Goal: Information Seeking & Learning: Understand process/instructions

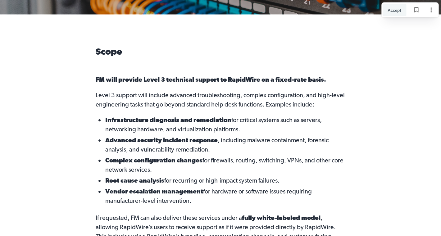
scroll to position [171, 0]
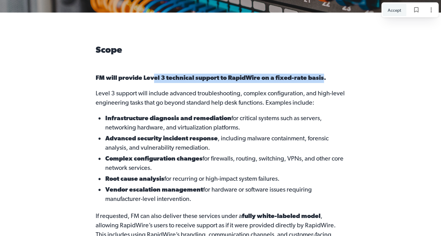
drag, startPoint x: 153, startPoint y: 77, endPoint x: 324, endPoint y: 74, distance: 170.3
click at [324, 74] on p "FM will provide Level 3 technical support to RapidWire on a fixed-rate basis." at bounding box center [221, 82] width 250 height 16
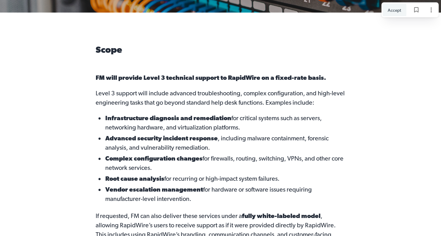
click at [324, 74] on p "FM will provide Level 3 technical support to RapidWire on a fixed-rate basis." at bounding box center [221, 82] width 250 height 16
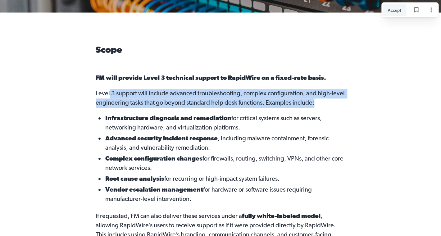
drag, startPoint x: 109, startPoint y: 96, endPoint x: 313, endPoint y: 101, distance: 204.2
click at [313, 101] on p "Level 3 support will include advanced troubleshooting, complex configuration, a…" at bounding box center [221, 101] width 250 height 25
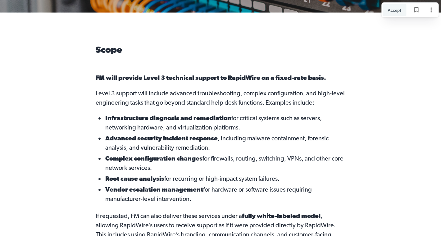
click at [313, 101] on p "Level 3 support will include advanced troubleshooting, complex configuration, a…" at bounding box center [221, 101] width 250 height 25
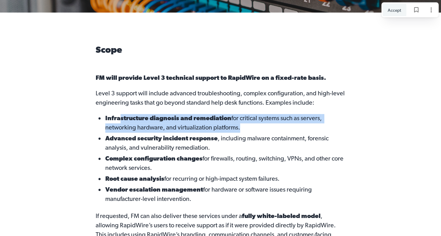
drag, startPoint x: 119, startPoint y: 116, endPoint x: 237, endPoint y: 131, distance: 119.1
click at [237, 131] on span "Infrastructure diagnosis and remediation for critical systems such as servers, …" at bounding box center [225, 123] width 240 height 19
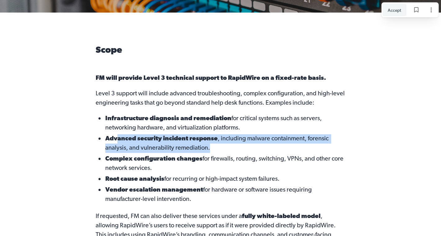
drag, startPoint x: 115, startPoint y: 138, endPoint x: 239, endPoint y: 145, distance: 124.3
click at [239, 145] on span "Advanced security incident response , including malware containment, forensic a…" at bounding box center [225, 143] width 240 height 19
drag, startPoint x: 113, startPoint y: 136, endPoint x: 213, endPoint y: 147, distance: 100.8
click at [213, 147] on span "Advanced security incident response , including malware containment, forensic a…" at bounding box center [225, 143] width 240 height 19
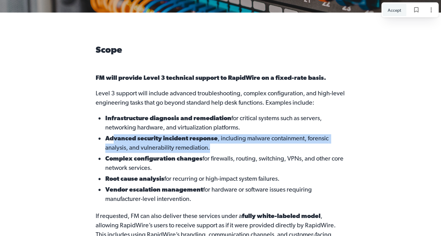
click at [213, 147] on span "Advanced security incident response , including malware containment, forensic a…" at bounding box center [225, 143] width 240 height 19
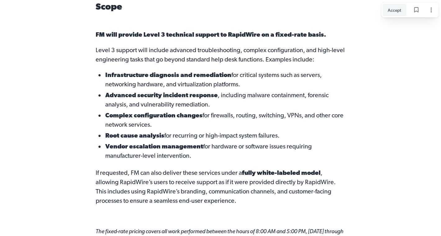
scroll to position [218, 0]
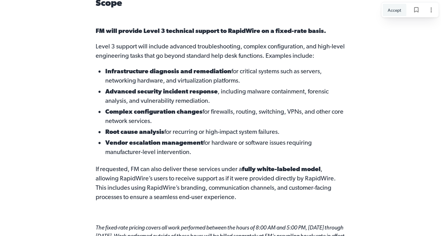
drag, startPoint x: 108, startPoint y: 110, endPoint x: 161, endPoint y: 119, distance: 53.8
click at [161, 119] on span "Complex configuration changes for firewalls, routing, switching, VPNs, and othe…" at bounding box center [225, 116] width 240 height 19
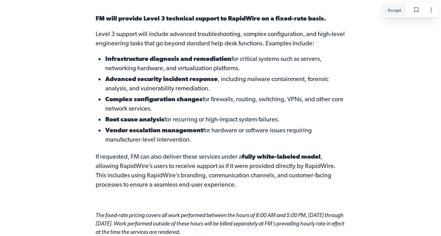
scroll to position [231, 0]
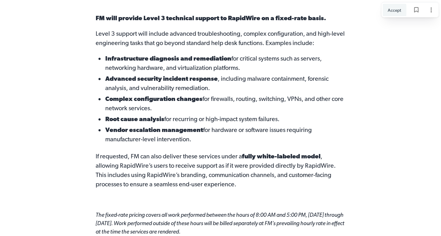
click at [123, 121] on span "Root cause analysis" at bounding box center [134, 119] width 59 height 6
drag, startPoint x: 107, startPoint y: 118, endPoint x: 280, endPoint y: 142, distance: 174.5
click at [280, 142] on ul "Infrastructure diagnosis and remediation for critical systems such as servers, …" at bounding box center [221, 100] width 250 height 92
click at [280, 142] on span "Vendor escalation management for hardware or software issues requiring manufact…" at bounding box center [225, 135] width 240 height 19
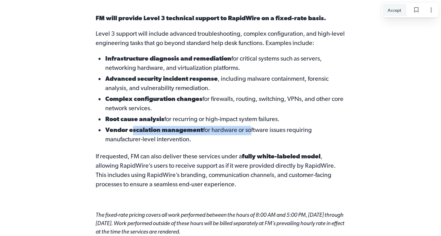
drag, startPoint x: 133, startPoint y: 129, endPoint x: 248, endPoint y: 133, distance: 114.9
click at [248, 133] on span "Vendor escalation management for hardware or software issues requiring manufact…" at bounding box center [225, 135] width 240 height 19
click at [247, 133] on span "Vendor escalation management for hardware or software issues requiring manufact…" at bounding box center [225, 135] width 240 height 19
drag, startPoint x: 121, startPoint y: 129, endPoint x: 206, endPoint y: 139, distance: 85.9
click at [206, 139] on span "Vendor escalation management for hardware or software issues requiring manufact…" at bounding box center [225, 135] width 240 height 19
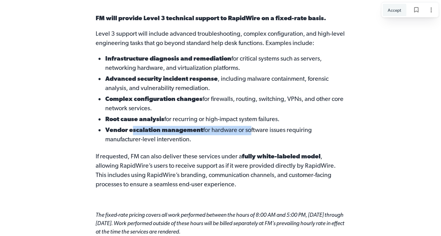
click at [206, 139] on span "Vendor escalation management for hardware or software issues requiring manufact…" at bounding box center [225, 135] width 240 height 19
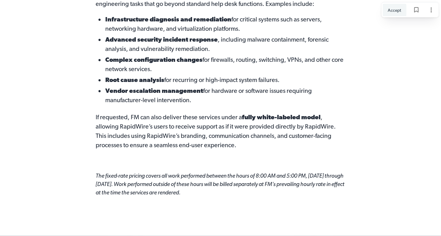
scroll to position [270, 0]
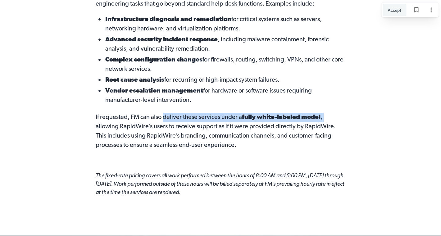
drag, startPoint x: 162, startPoint y: 117, endPoint x: 327, endPoint y: 116, distance: 164.7
click at [327, 116] on p "If requested, FM can also deliver these services under a fully white-labeled mo…" at bounding box center [221, 131] width 250 height 50
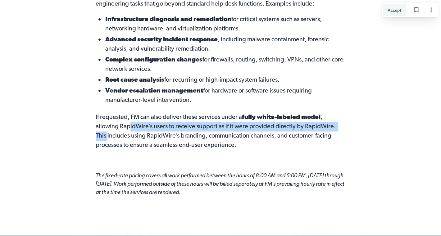
drag, startPoint x: 128, startPoint y: 125, endPoint x: 344, endPoint y: 127, distance: 215.9
click at [344, 127] on p "If requested, FM can also deliver these services under a fully white-labeled mo…" at bounding box center [221, 131] width 250 height 50
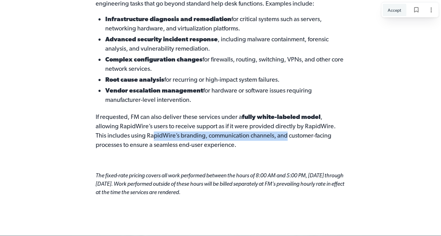
drag, startPoint x: 141, startPoint y: 134, endPoint x: 274, endPoint y: 138, distance: 132.5
click at [274, 138] on p "If requested, FM can also deliver these services under a fully white-labeled mo…" at bounding box center [221, 131] width 250 height 50
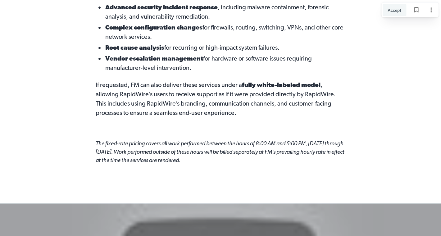
scroll to position [306, 0]
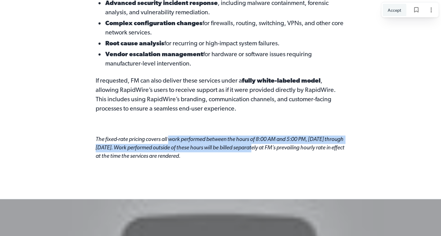
drag, startPoint x: 171, startPoint y: 137, endPoint x: 273, endPoint y: 148, distance: 102.4
click at [273, 148] on span "The fixed-rate pricing covers all work performed between the hours of 8:00 AM a…" at bounding box center [220, 147] width 249 height 22
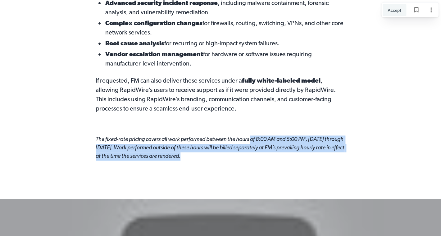
drag, startPoint x: 253, startPoint y: 139, endPoint x: 271, endPoint y: 156, distance: 24.8
click at [271, 156] on p "The fixed-rate pricing covers all work performed between the hours of 8:00 AM a…" at bounding box center [221, 150] width 250 height 31
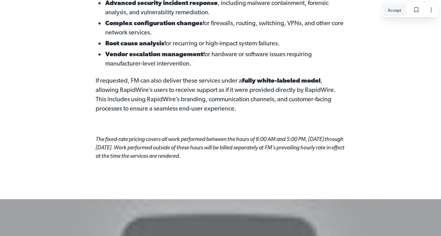
click at [271, 155] on p "The fixed-rate pricing covers all work performed between the hours of 8:00 AM a…" at bounding box center [221, 150] width 250 height 31
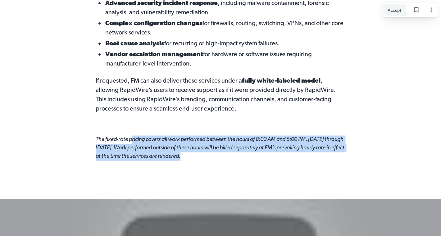
drag, startPoint x: 133, startPoint y: 137, endPoint x: 232, endPoint y: 160, distance: 102.2
click at [233, 160] on p "The fixed-rate pricing covers all work performed between the hours of 8:00 AM a…" at bounding box center [221, 150] width 250 height 31
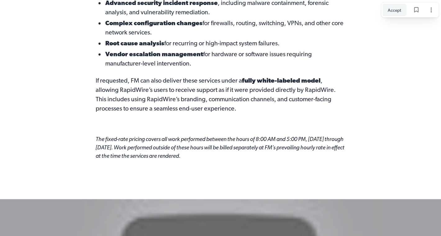
click at [232, 159] on p "The fixed-rate pricing covers all work performed between the hours of 8:00 AM a…" at bounding box center [221, 150] width 250 height 31
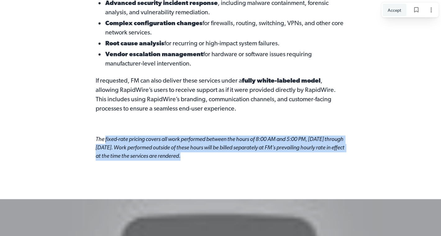
drag, startPoint x: 105, startPoint y: 137, endPoint x: 327, endPoint y: 156, distance: 223.2
click at [327, 156] on p "The fixed-rate pricing covers all work performed between the hours of 8:00 AM a…" at bounding box center [221, 150] width 250 height 31
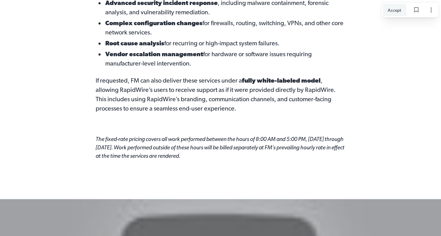
click at [327, 156] on p "The fixed-rate pricing covers all work performed between the hours of 8:00 AM a…" at bounding box center [221, 150] width 250 height 31
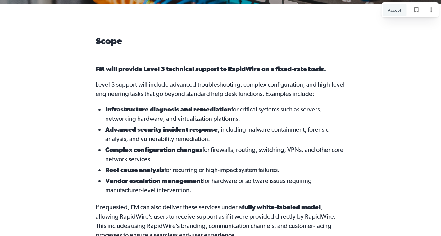
scroll to position [181, 0]
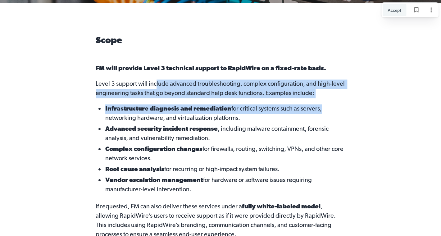
drag, startPoint x: 155, startPoint y: 80, endPoint x: 320, endPoint y: 110, distance: 168.1
click at [320, 110] on div "Scope FM will provide Level 3 technical support to RapidWire on a fixed-rate ba…" at bounding box center [220, 164] width 265 height 256
click at [320, 110] on span "Infrastructure diagnosis and remediation for critical systems such as servers, …" at bounding box center [225, 113] width 240 height 19
drag, startPoint x: 127, startPoint y: 102, endPoint x: 254, endPoint y: 175, distance: 146.5
click at [254, 175] on div "Scope FM will provide Level 3 technical support to RapidWire on a fixed-rate ba…" at bounding box center [220, 164] width 265 height 256
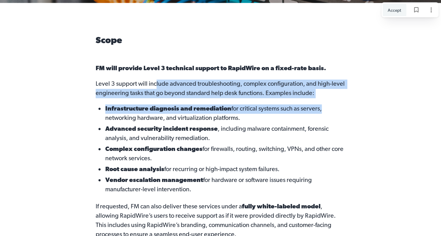
click at [254, 175] on li "Root cause analysis for recurring or high-impact system failures." at bounding box center [221, 170] width 250 height 11
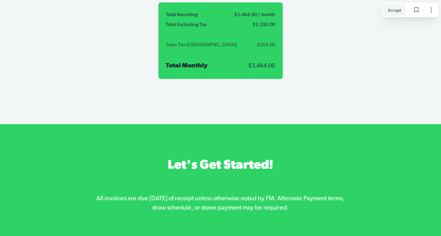
scroll to position [962, 0]
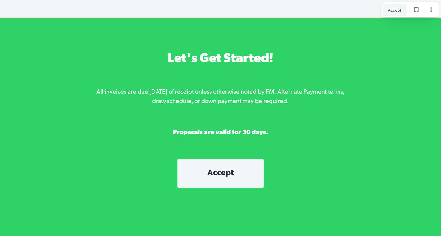
drag, startPoint x: 115, startPoint y: 89, endPoint x: 348, endPoint y: 108, distance: 233.4
click at [348, 108] on div "Let's Get Started! All invoices are due [DATE] of receipt unless otherwise note…" at bounding box center [220, 127] width 265 height 152
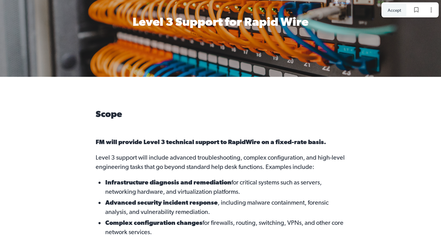
scroll to position [0, 0]
